Goal: Task Accomplishment & Management: Use online tool/utility

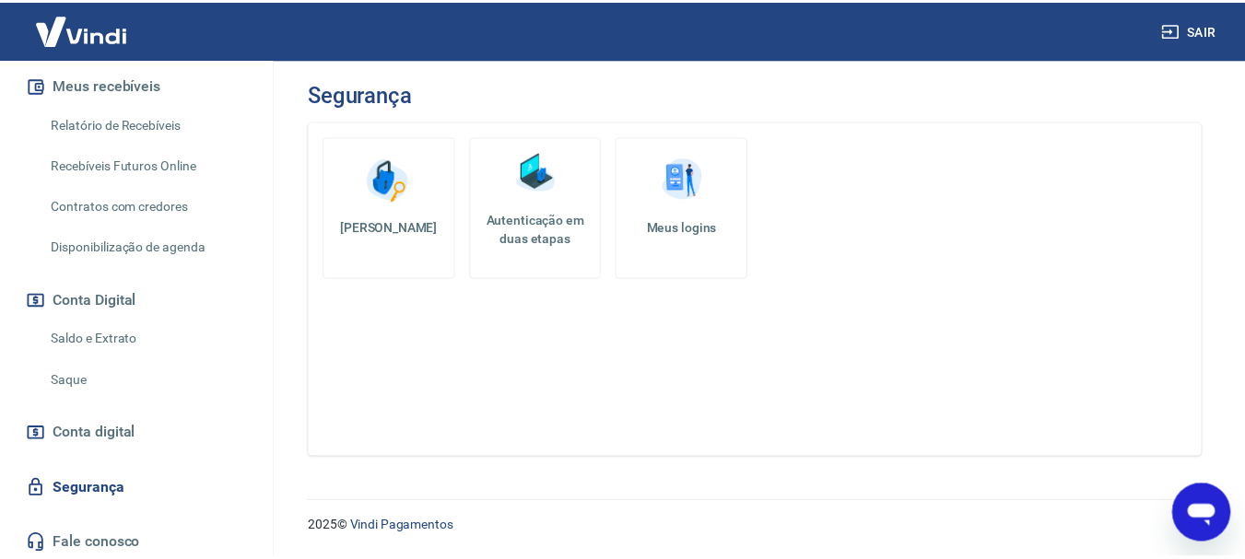
scroll to position [463, 0]
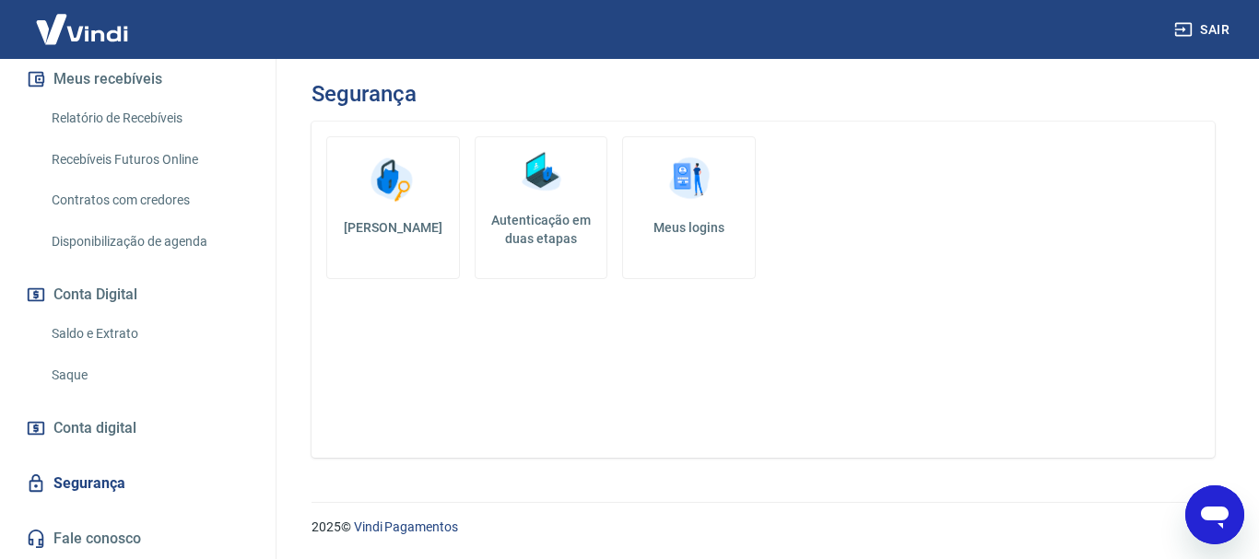
click at [109, 116] on link "Relatório de Recebíveis" at bounding box center [148, 119] width 209 height 38
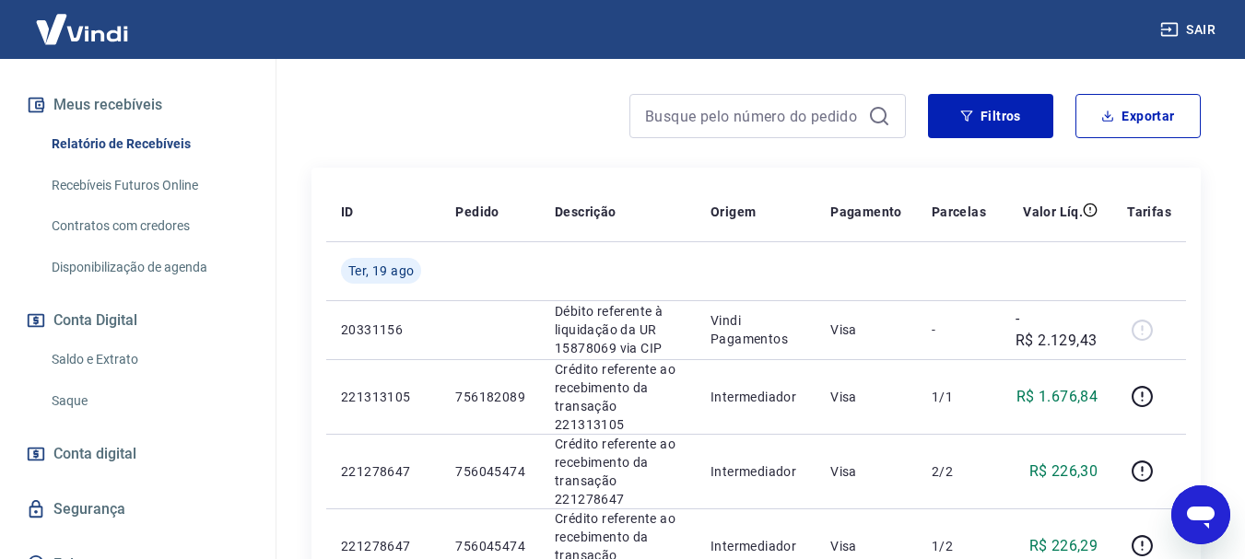
scroll to position [455, 0]
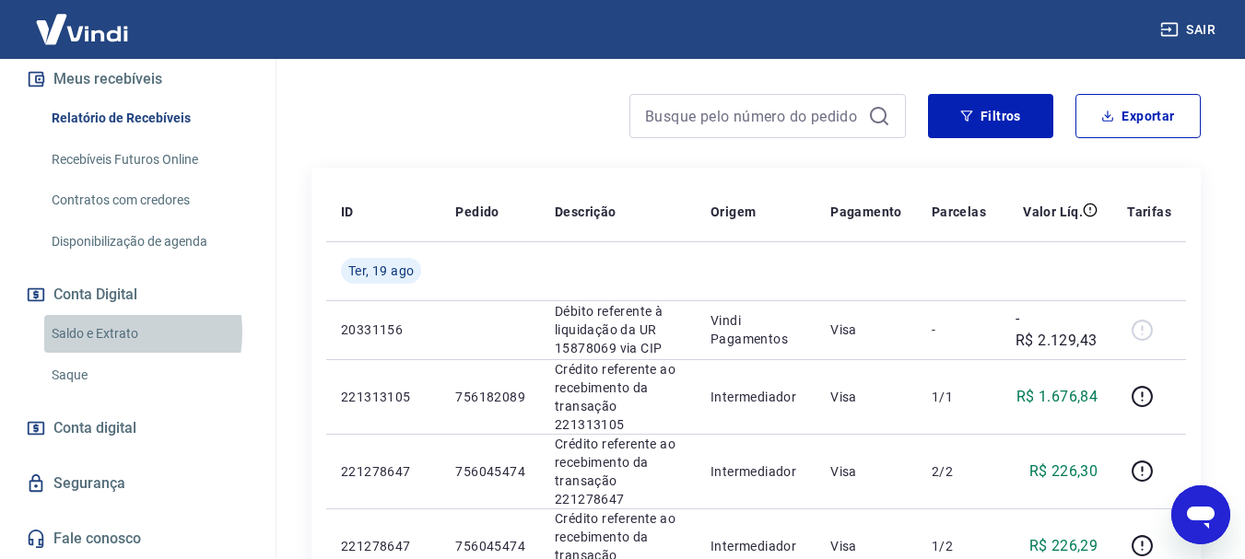
click at [105, 339] on link "Saldo e Extrato" at bounding box center [148, 334] width 209 height 38
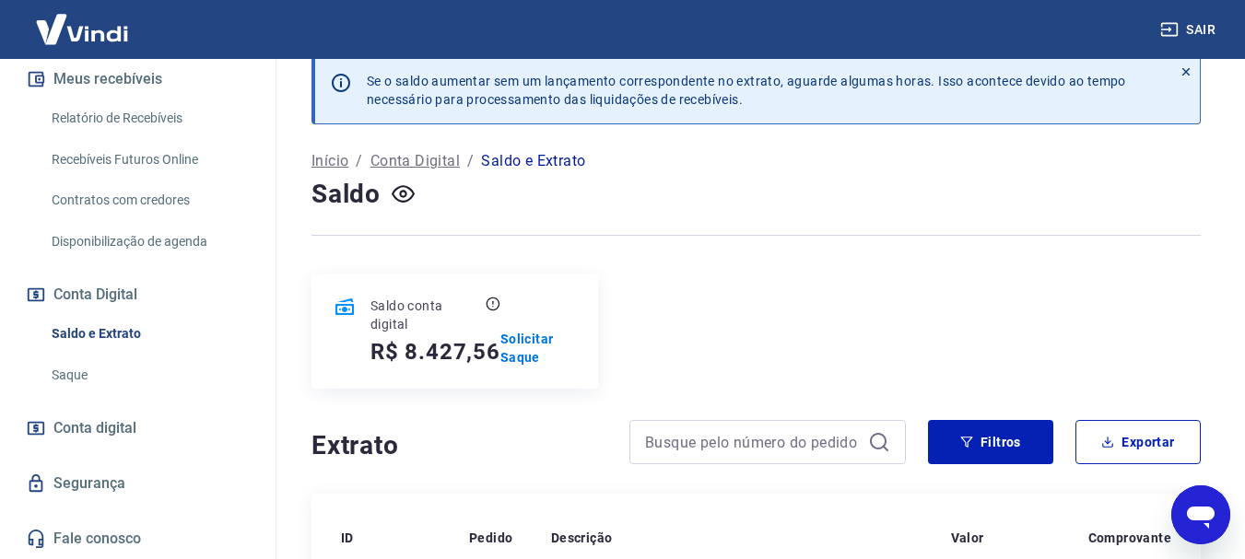
scroll to position [463, 0]
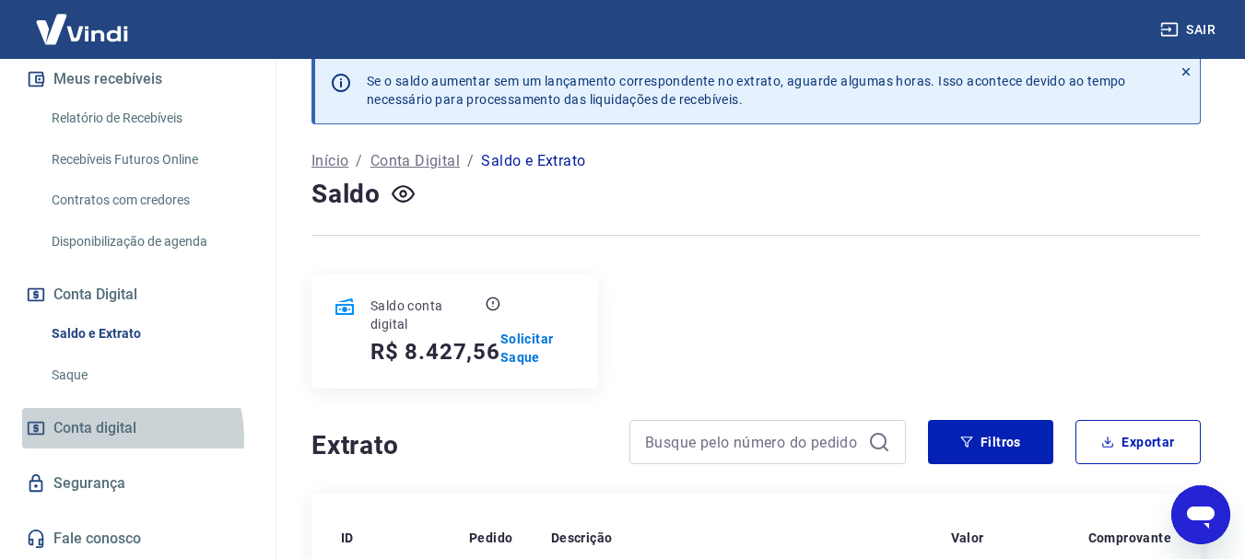
click at [115, 438] on span "Conta digital" at bounding box center [94, 429] width 83 height 26
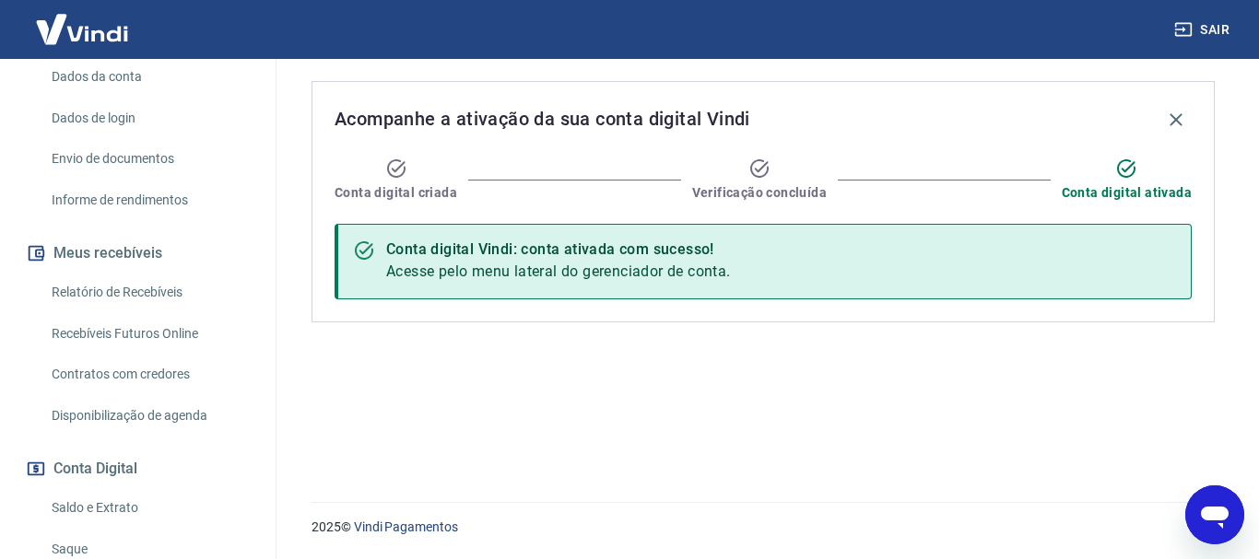
scroll to position [271, 0]
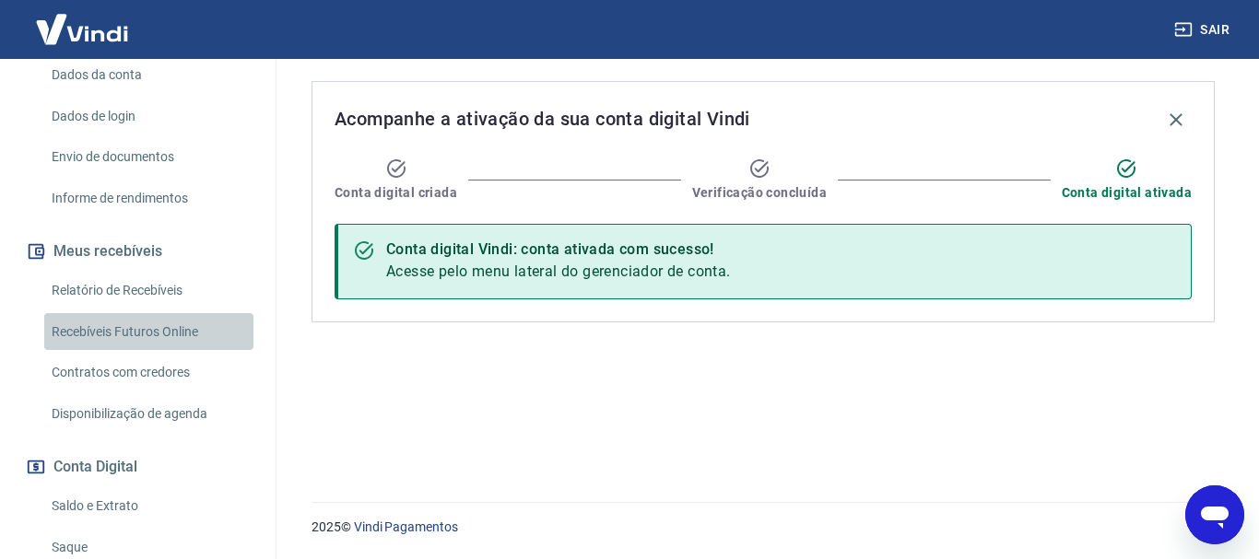
click at [158, 350] on link "Recebíveis Futuros Online" at bounding box center [148, 332] width 209 height 38
